Goal: Task Accomplishment & Management: Manage account settings

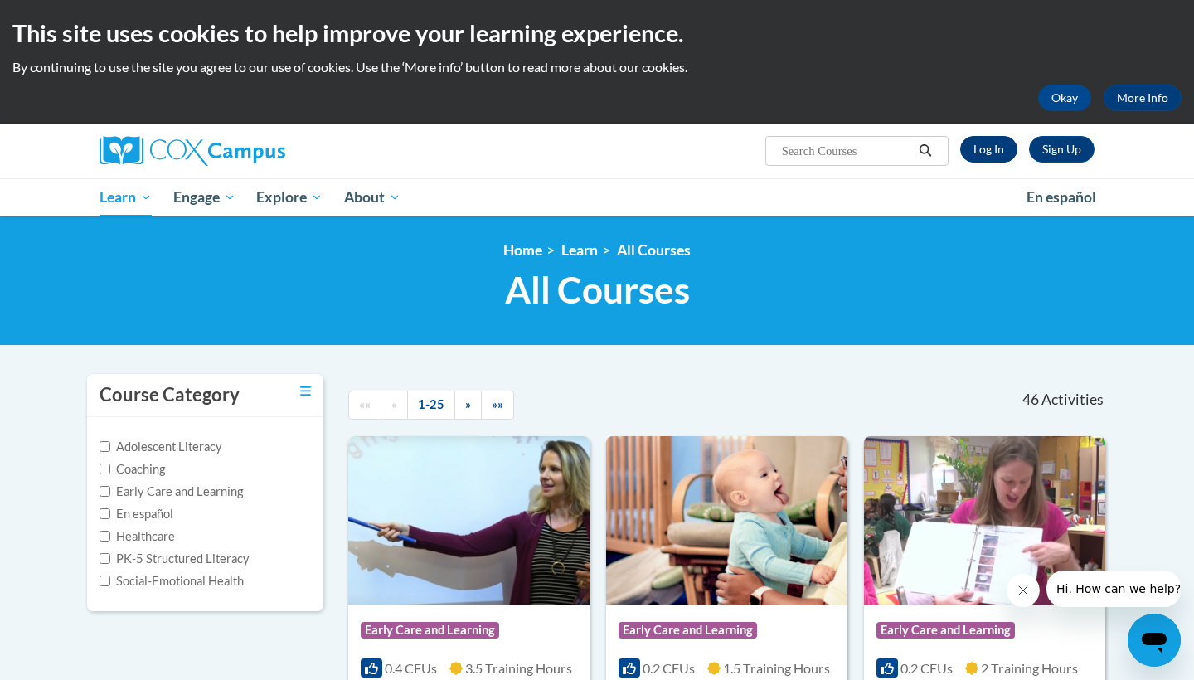
click at [994, 147] on link "Log In" at bounding box center [989, 149] width 57 height 27
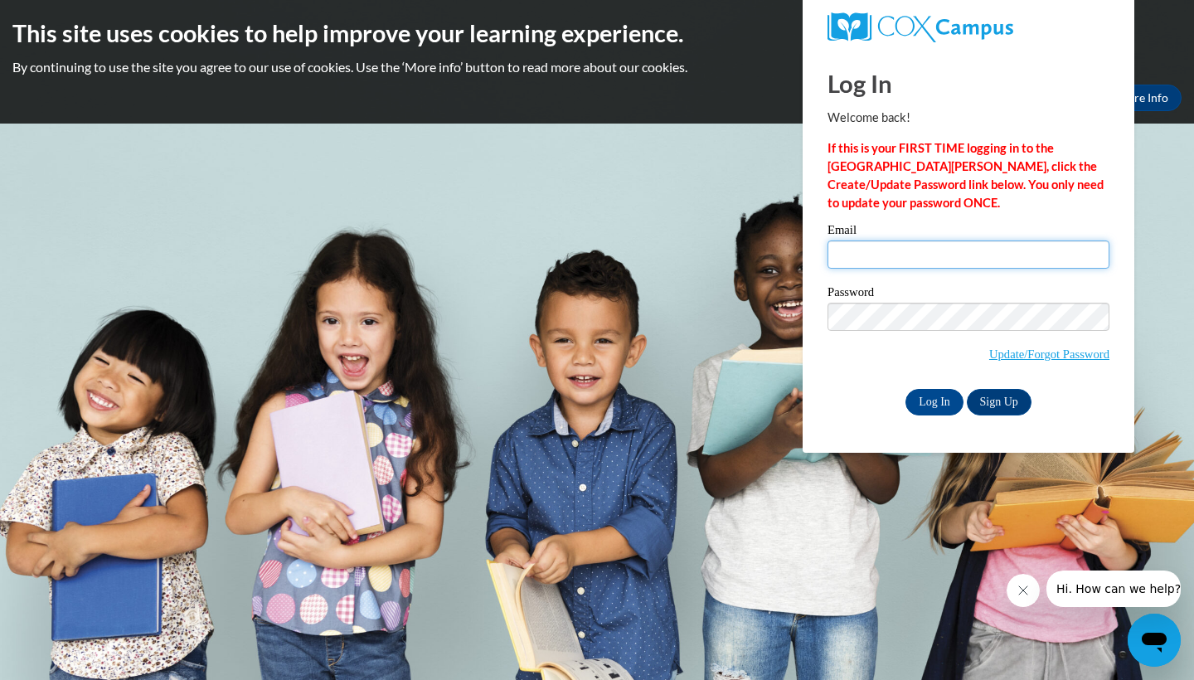
type input "Isabella_Silva_YzS8o"
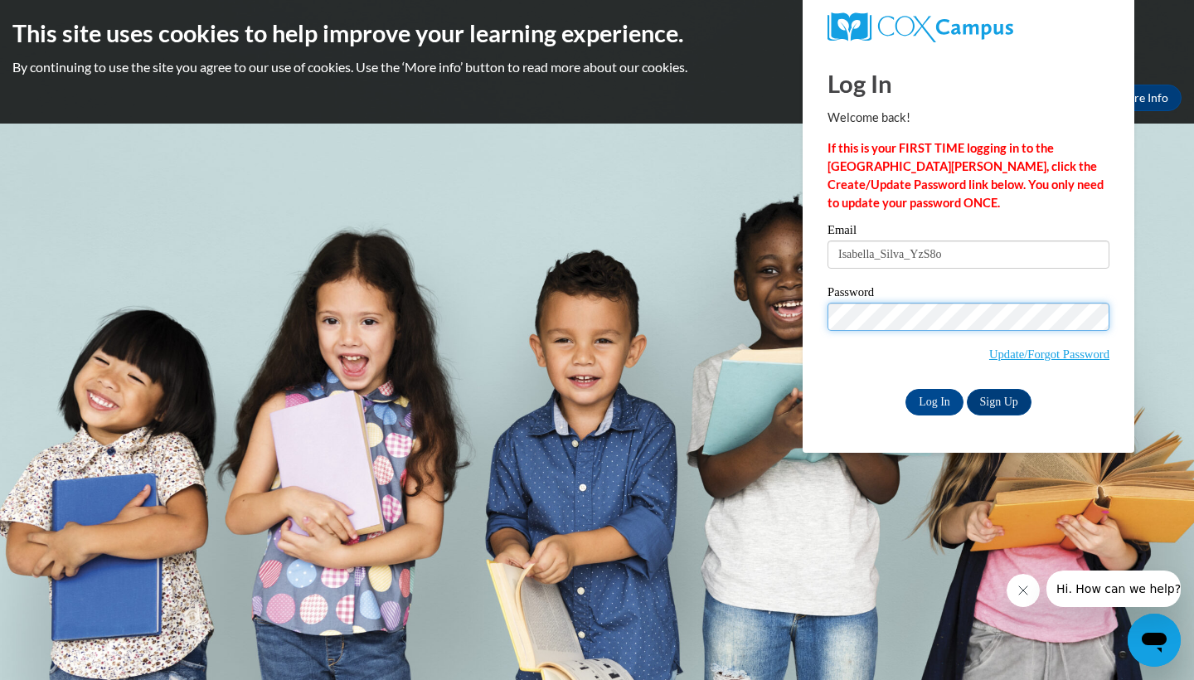
click at [933, 401] on input "Log In" at bounding box center [935, 402] width 58 height 27
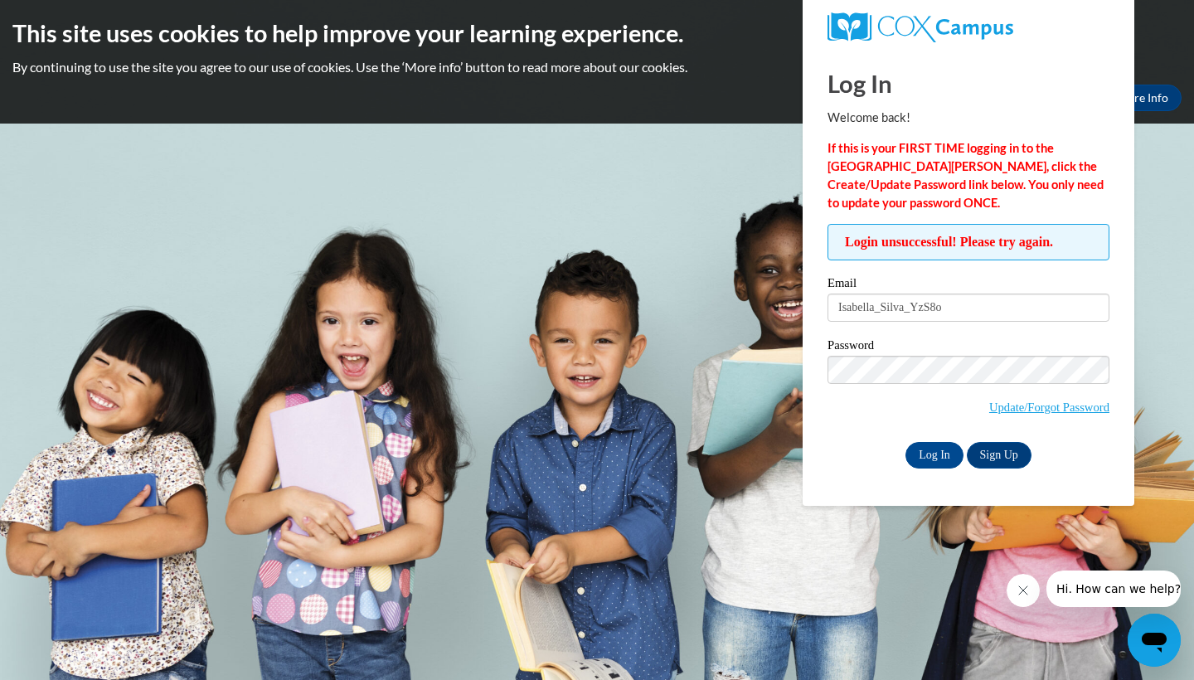
click at [959, 312] on input "Isabella_Silva_YzS8o" at bounding box center [969, 308] width 282 height 28
click at [973, 308] on input "Isabella_Silva_YzS8o" at bounding box center [969, 308] width 282 height 28
type input "[EMAIL_ADDRESS][DOMAIN_NAME]"
click at [937, 450] on input "Log In" at bounding box center [935, 455] width 58 height 27
click at [870, 386] on span "Update/Forgot Password" at bounding box center [969, 390] width 282 height 69
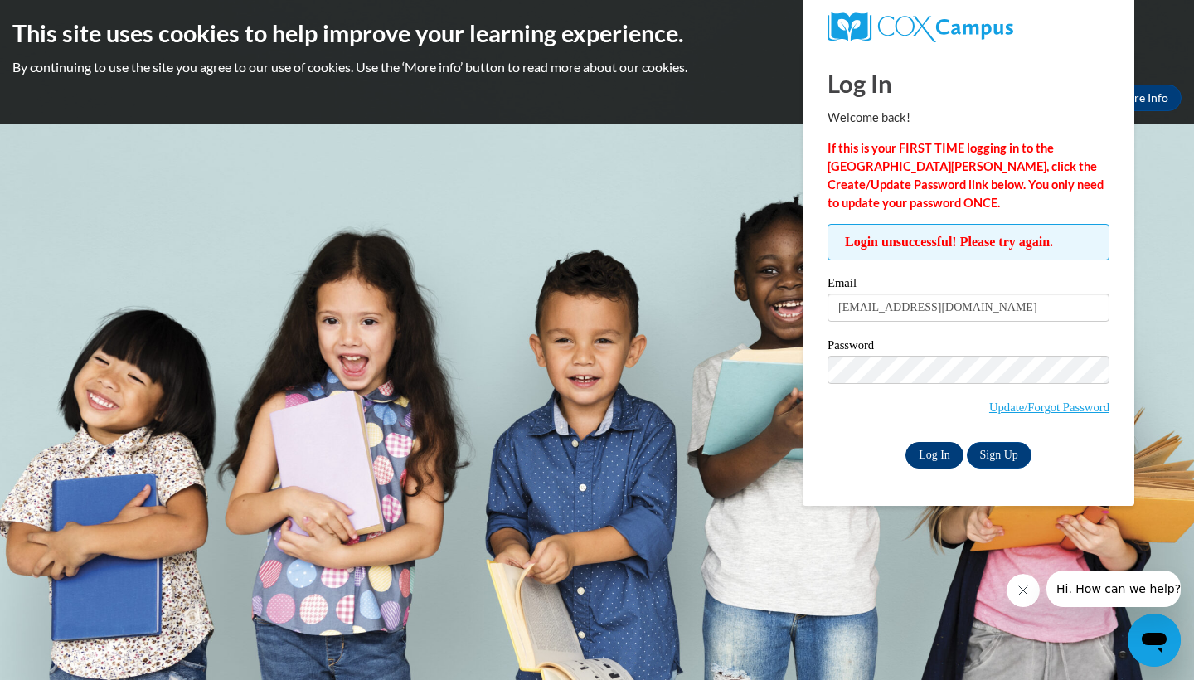
click at [932, 448] on input "Log In" at bounding box center [935, 455] width 58 height 27
click at [996, 414] on link "Update/Forgot Password" at bounding box center [1050, 407] width 120 height 13
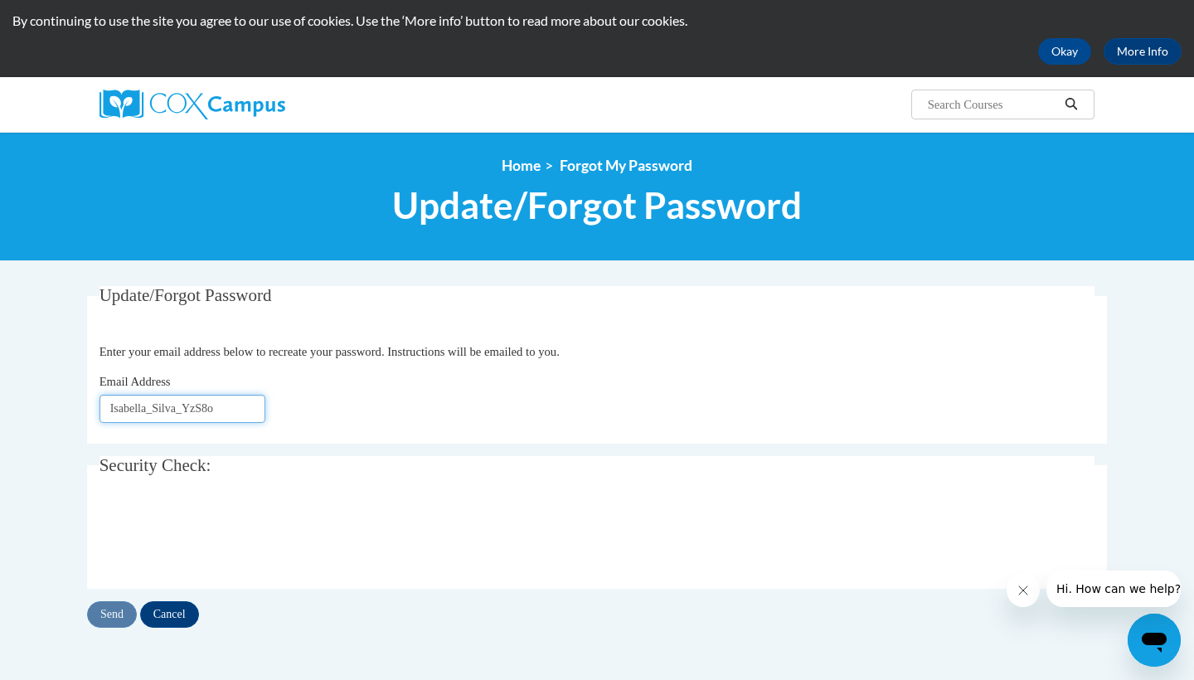
scroll to position [61, 0]
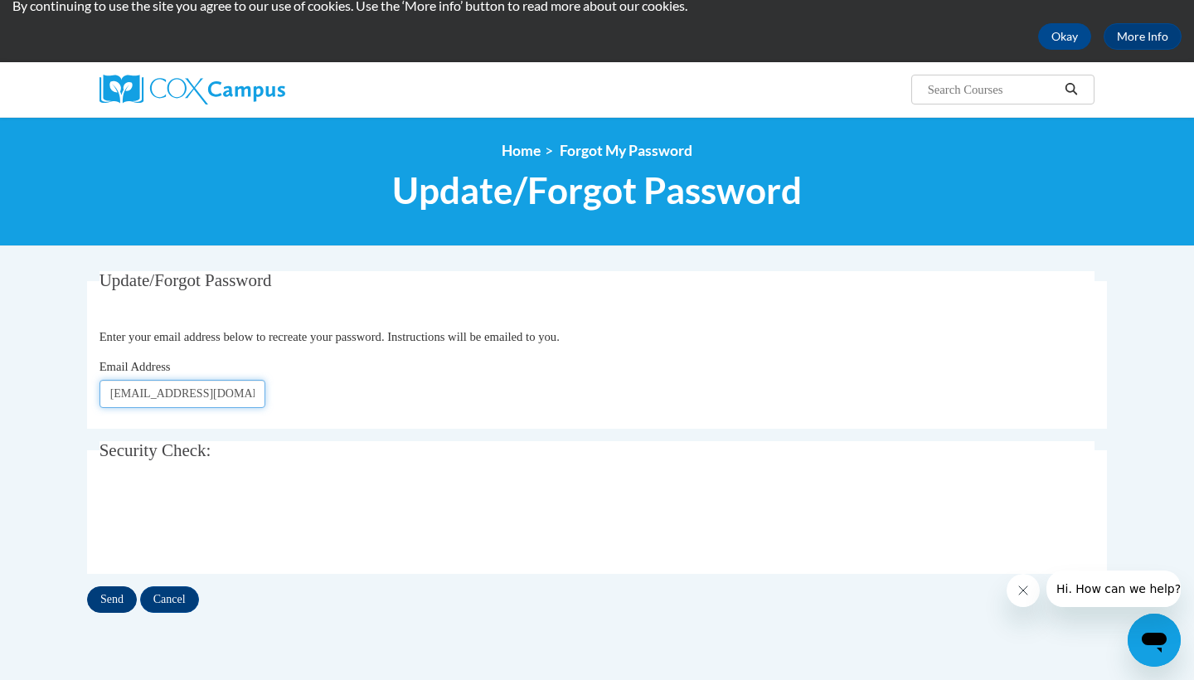
type input "[EMAIL_ADDRESS][DOMAIN_NAME]"
click at [101, 591] on input "Send" at bounding box center [112, 599] width 50 height 27
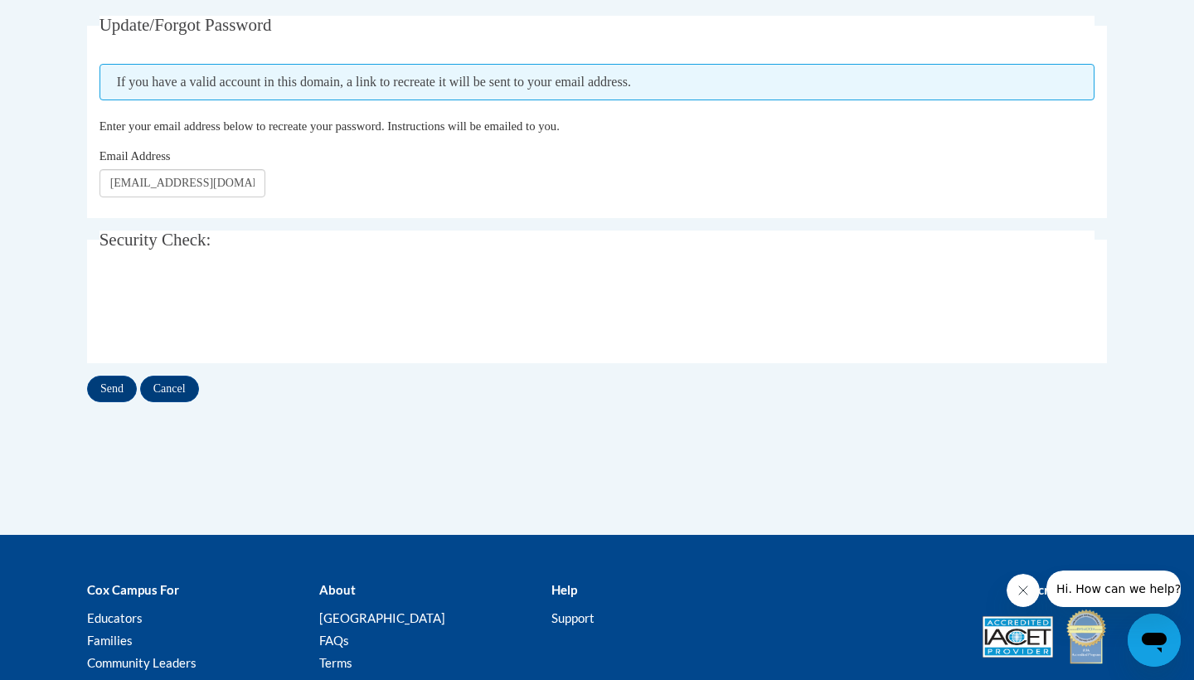
scroll to position [355, 0]
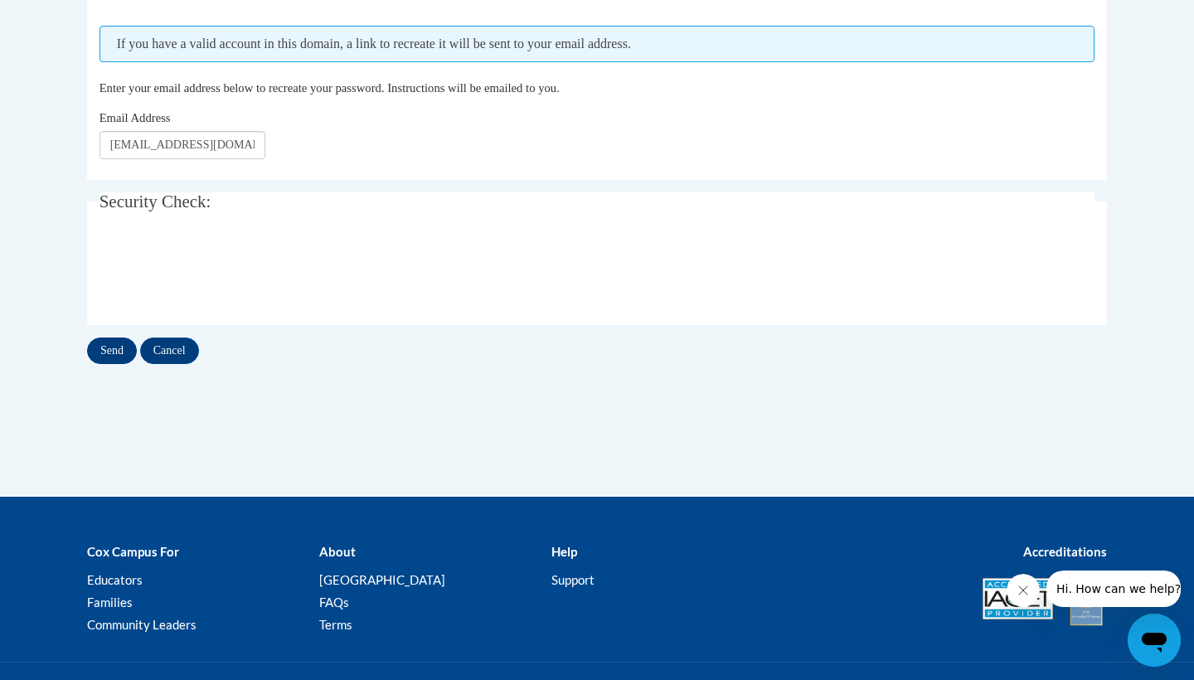
click at [121, 362] on input "Send" at bounding box center [112, 351] width 50 height 27
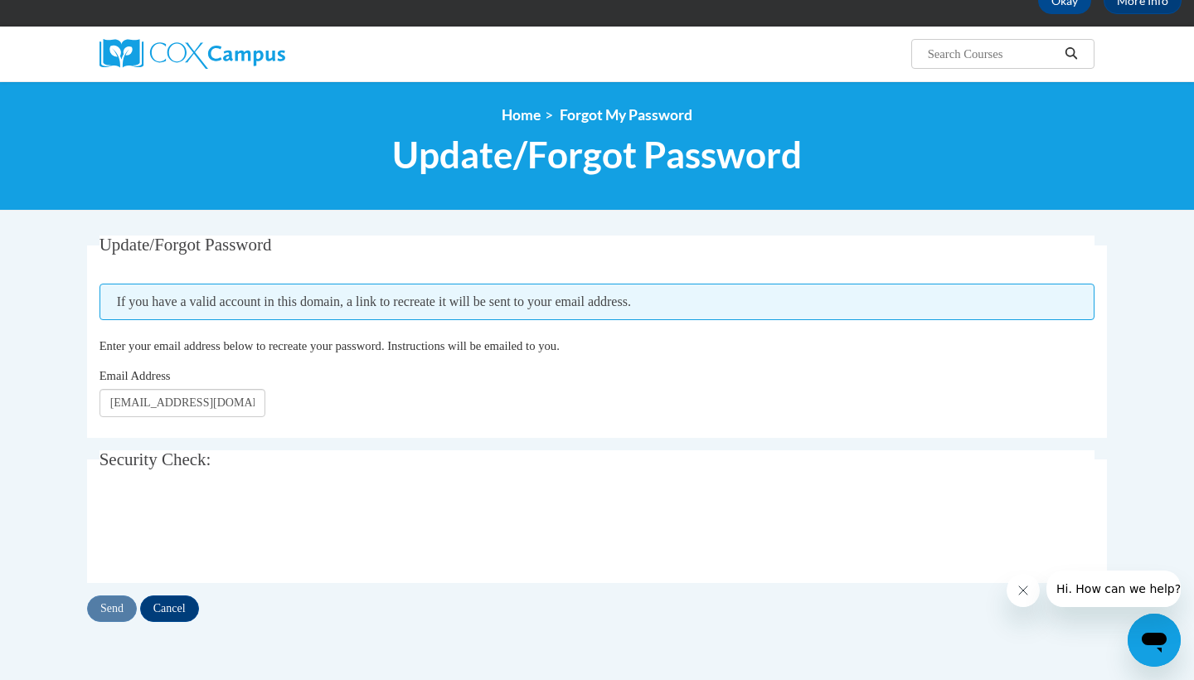
scroll to position [104, 0]
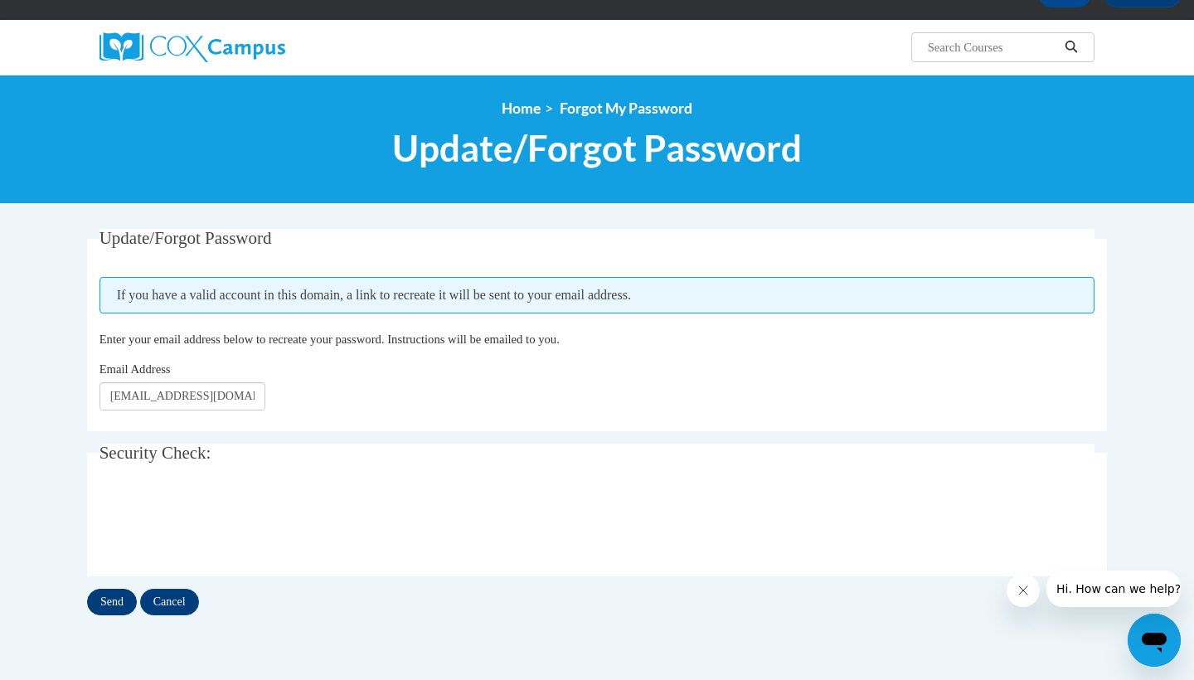
click at [106, 597] on input "Send" at bounding box center [112, 602] width 50 height 27
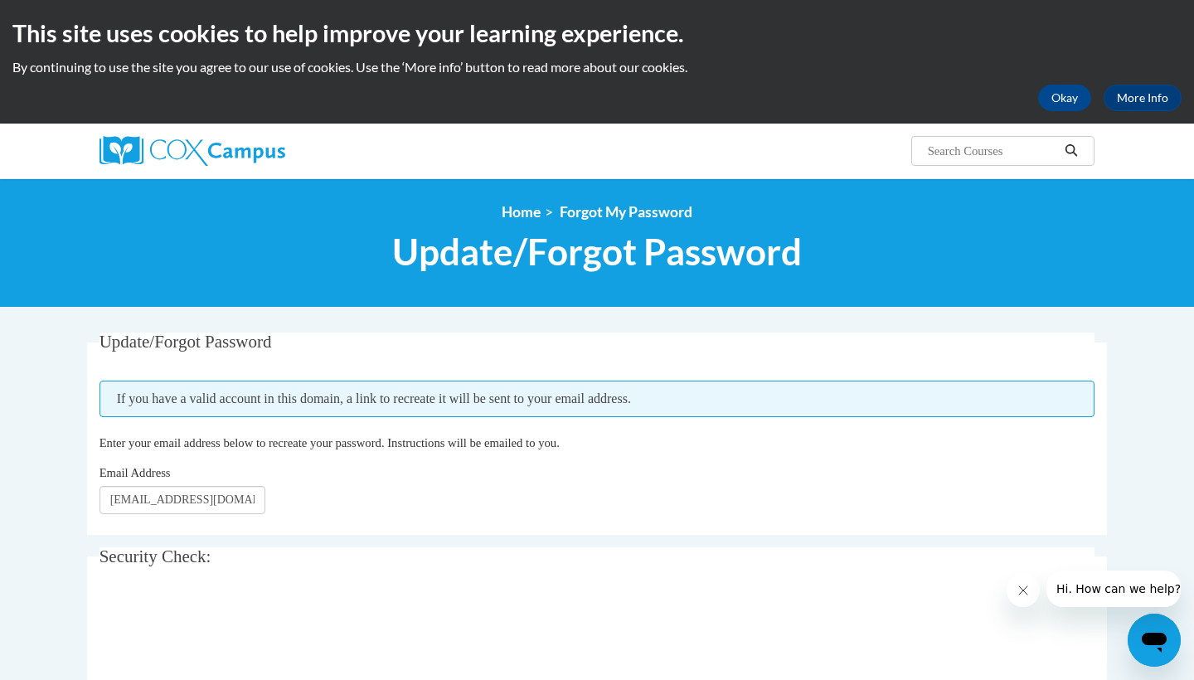
click at [403, 491] on div "Email Address isilva2507@yahoo.com" at bounding box center [598, 489] width 996 height 51
click at [337, 482] on div "Email Address isilva2507@yahoo.com" at bounding box center [598, 489] width 996 height 51
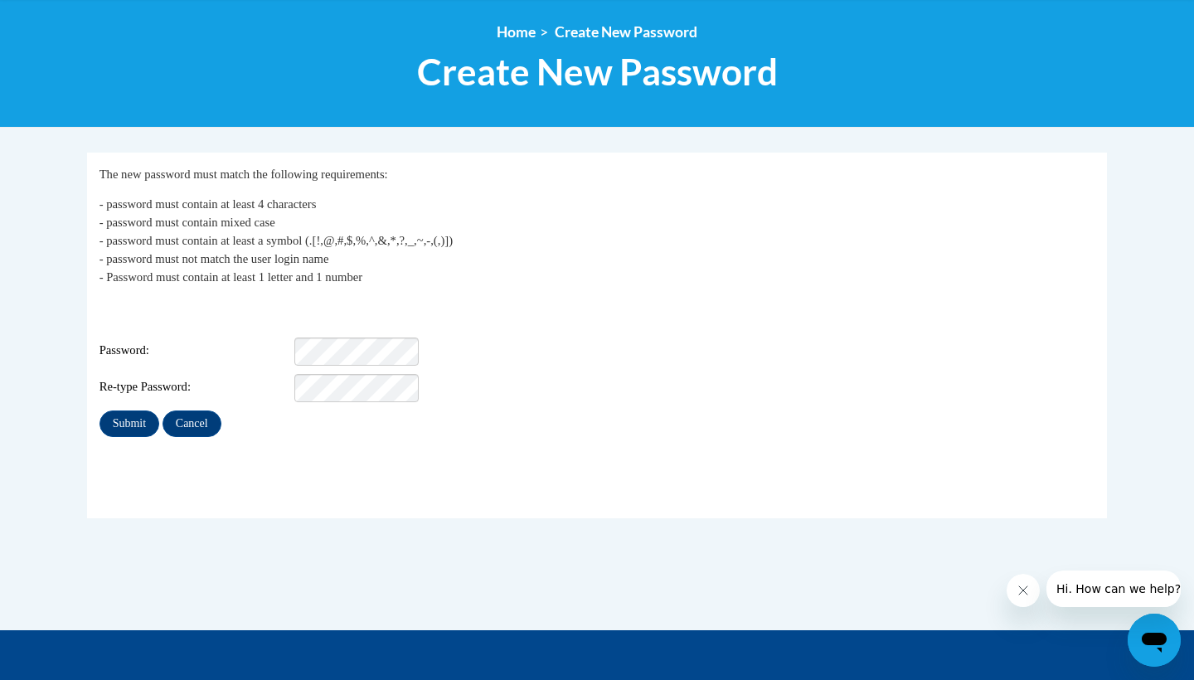
scroll to position [182, 0]
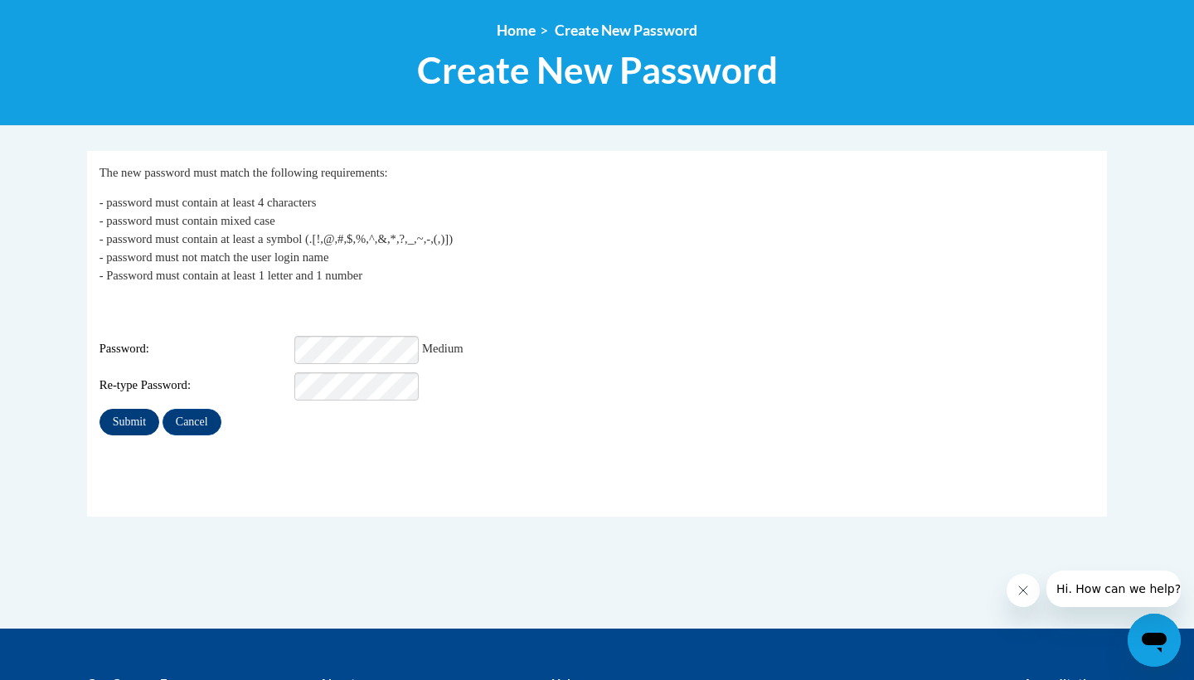
click at [114, 409] on input "Submit" at bounding box center [130, 422] width 60 height 27
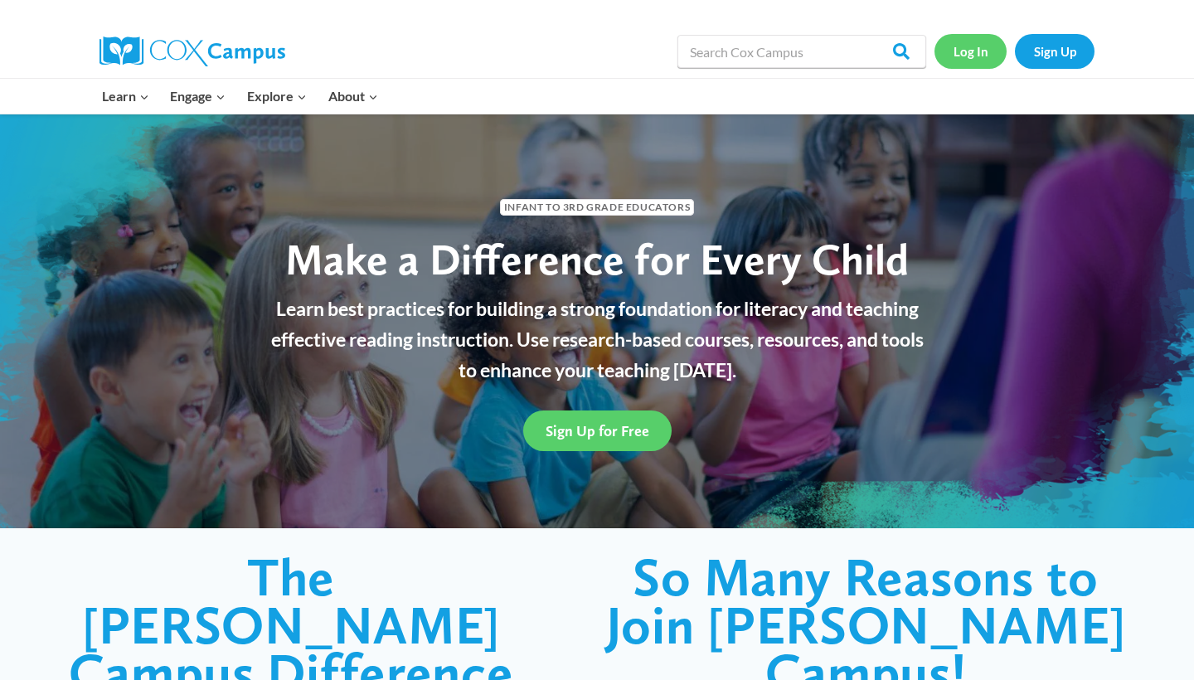
click at [971, 46] on link "Log In" at bounding box center [971, 51] width 72 height 34
